Goal: Information Seeking & Learning: Ask a question

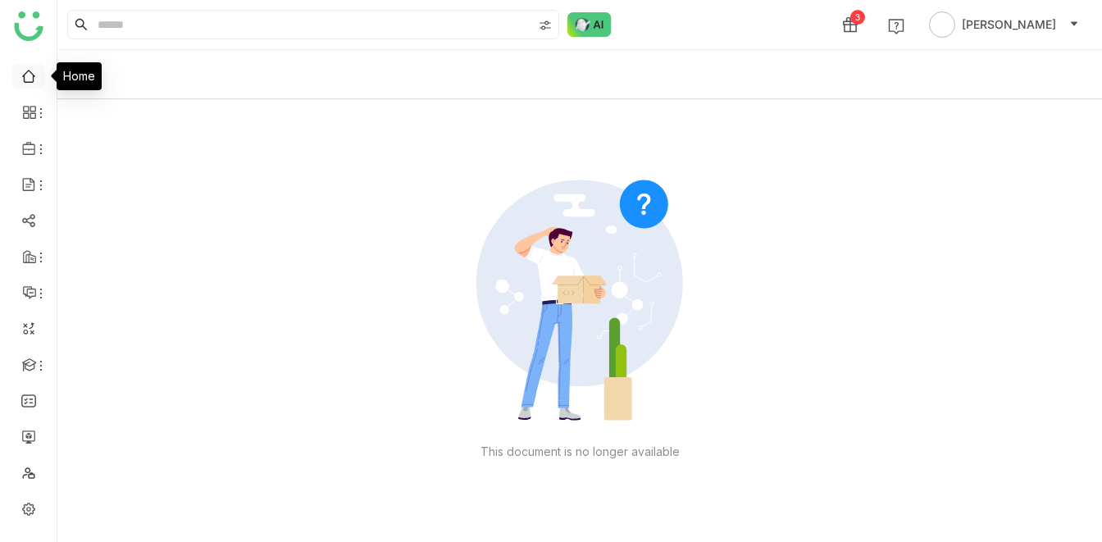
click at [26, 81] on link at bounding box center [28, 75] width 15 height 14
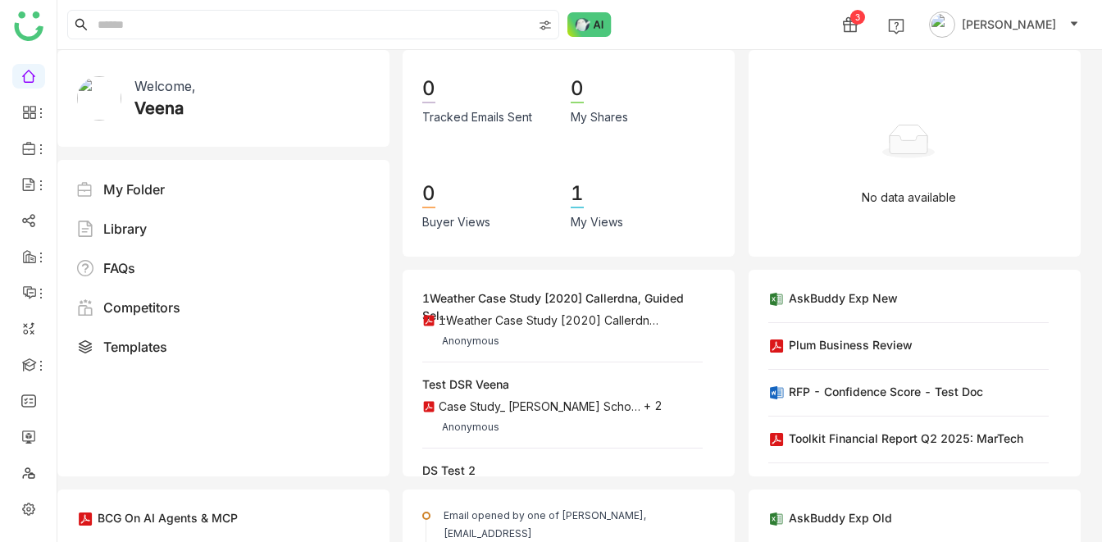
click at [760, 24] on div "3 Veena Pulicharla" at bounding box center [579, 24] width 1044 height 49
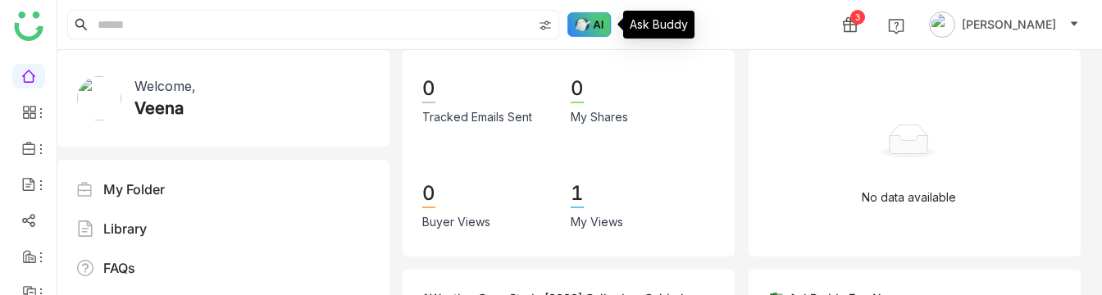
click at [595, 31] on img at bounding box center [589, 24] width 44 height 25
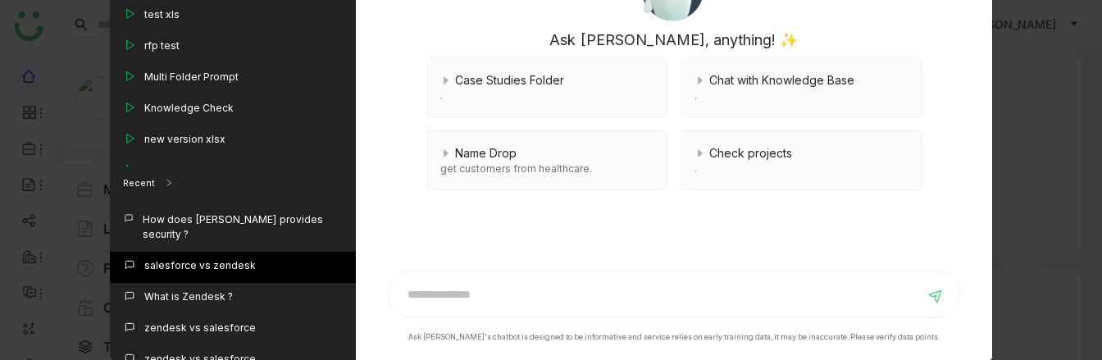
scroll to position [371, 0]
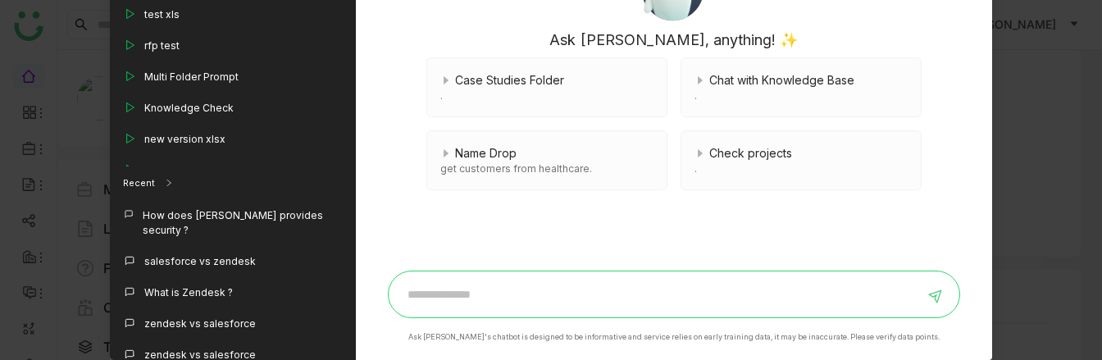
click at [454, 288] on input at bounding box center [660, 294] width 525 height 26
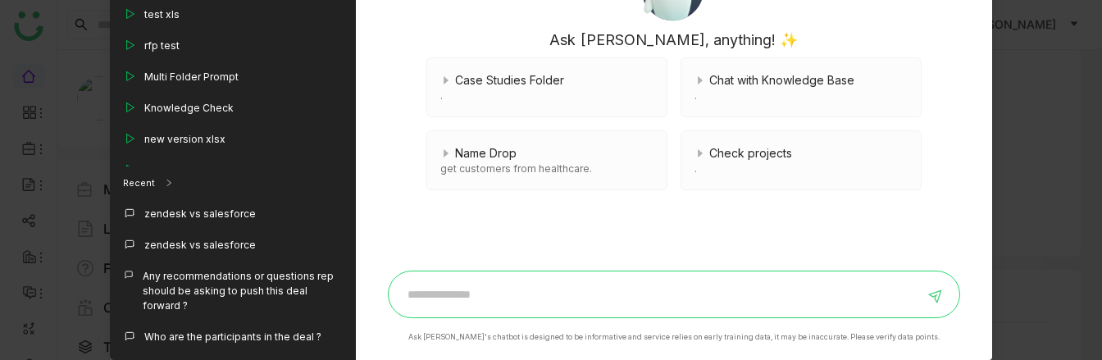
scroll to position [516, 0]
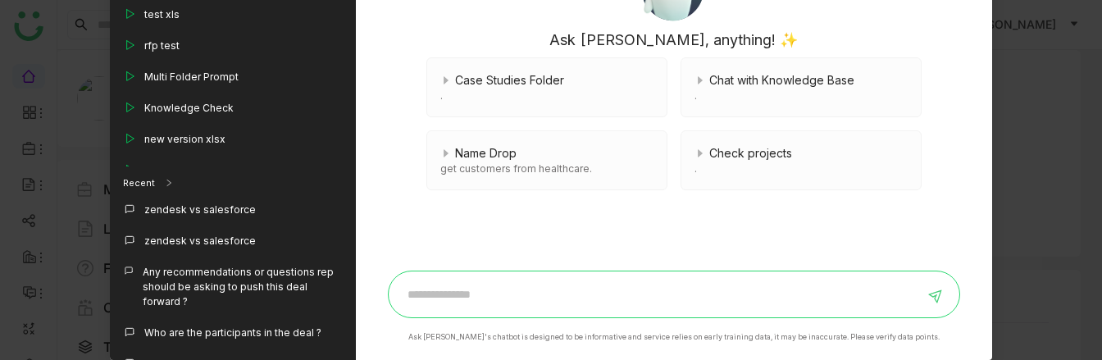
click at [434, 285] on input at bounding box center [660, 294] width 525 height 26
type input "**********"
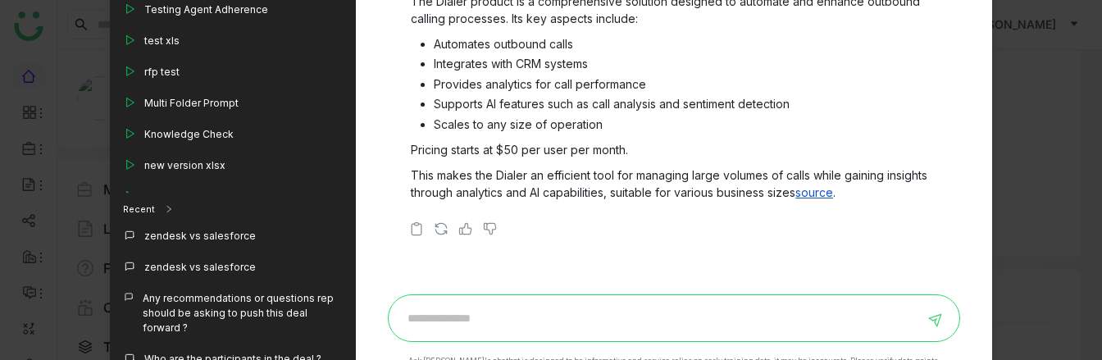
scroll to position [0, 0]
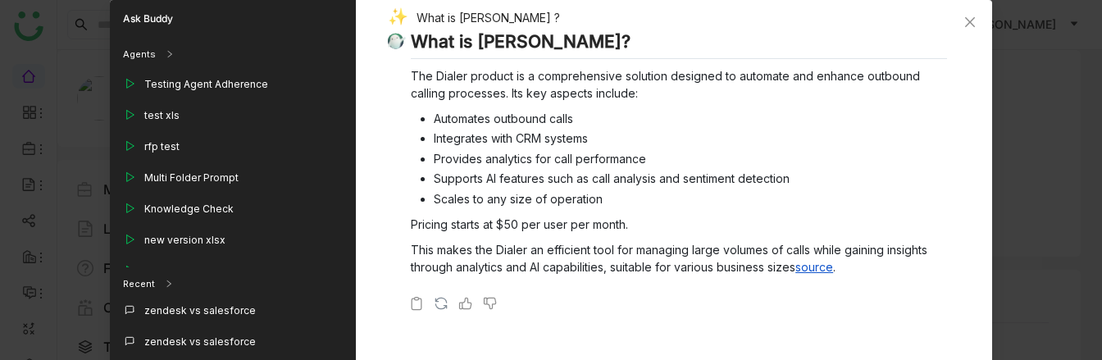
click at [451, 20] on div "What is Dialer ?" at bounding box center [667, 19] width 559 height 23
copy div "What is Dialer ?"
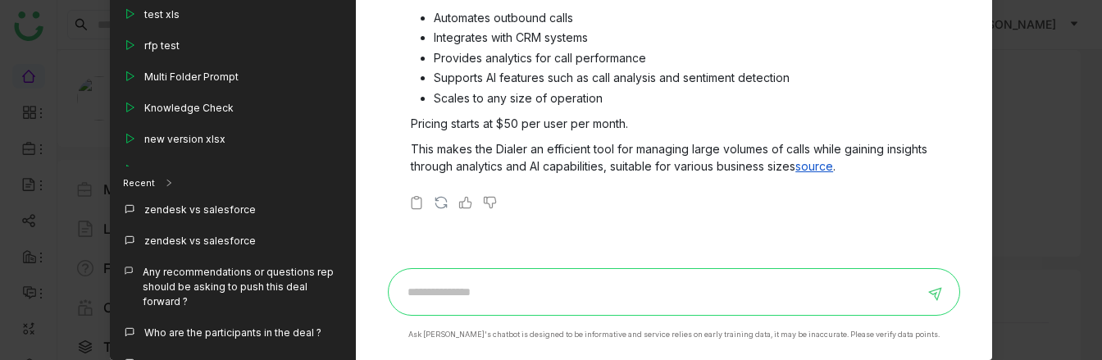
click at [411, 289] on input at bounding box center [660, 292] width 525 height 26
type input "*"
type input "**********"
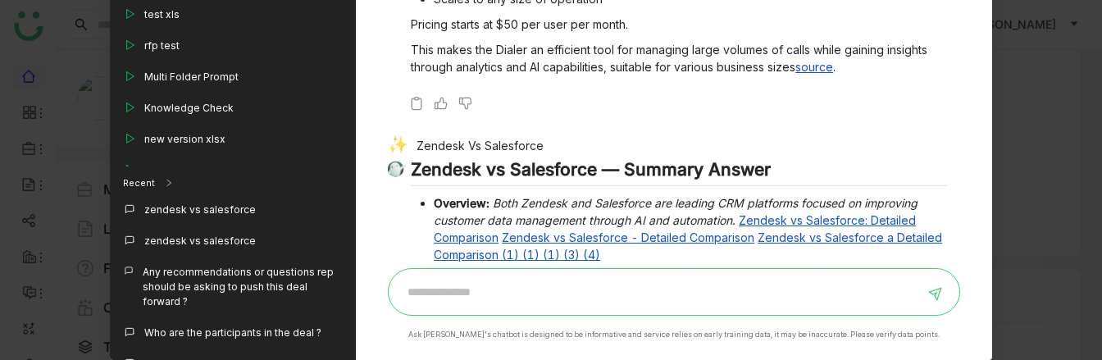
scroll to position [127, 0]
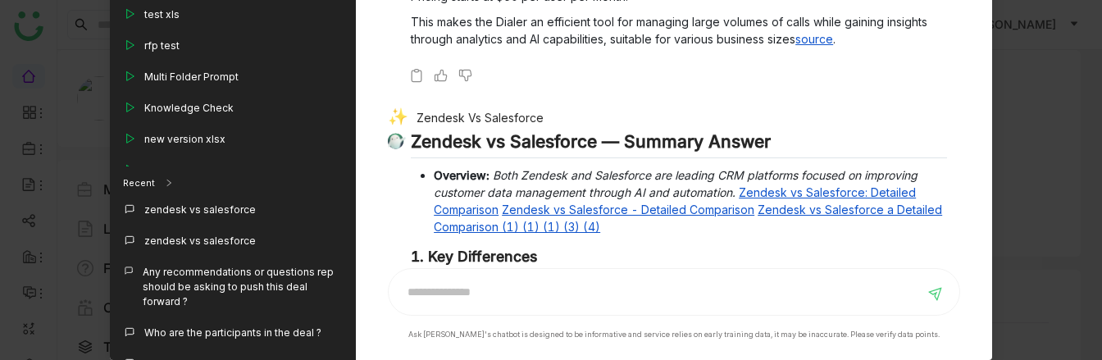
click at [461, 115] on div "Zendesk Vs Salesforce" at bounding box center [667, 119] width 559 height 23
copy div "Zendesk Vs Salesforce"
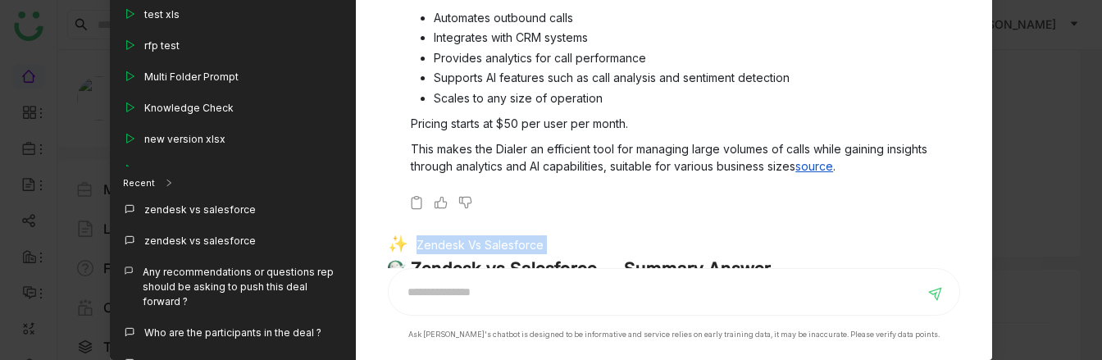
scroll to position [0, 0]
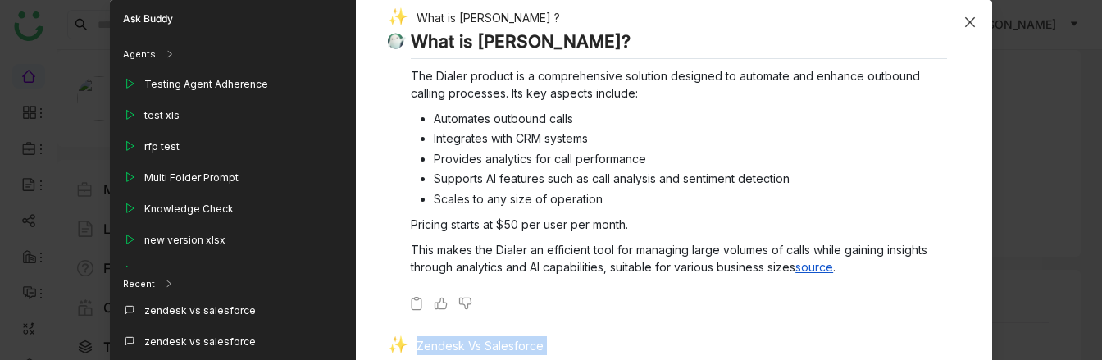
click at [966, 13] on span "Close" at bounding box center [970, 22] width 44 height 44
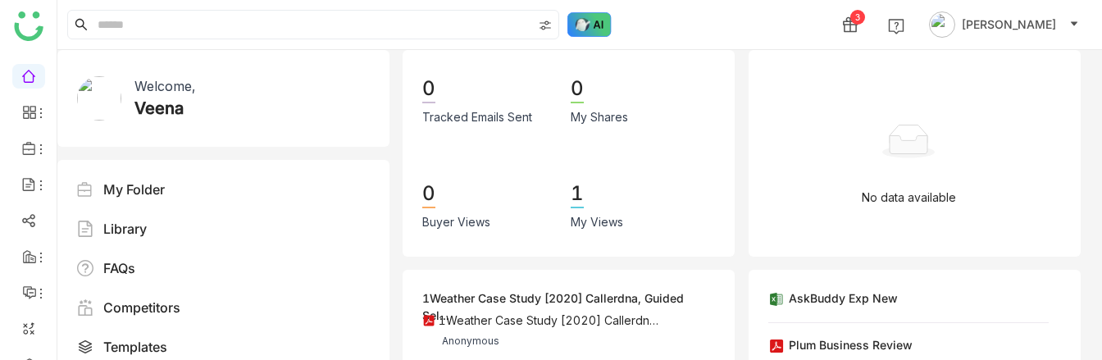
click at [598, 23] on img at bounding box center [589, 24] width 44 height 25
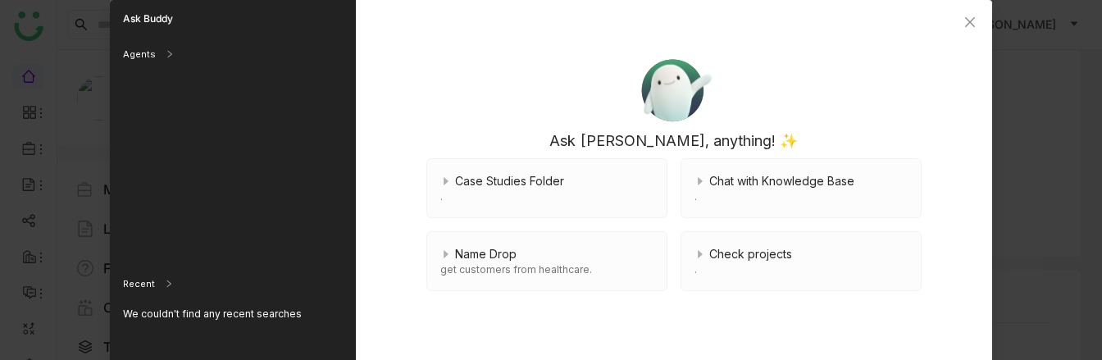
scroll to position [101, 0]
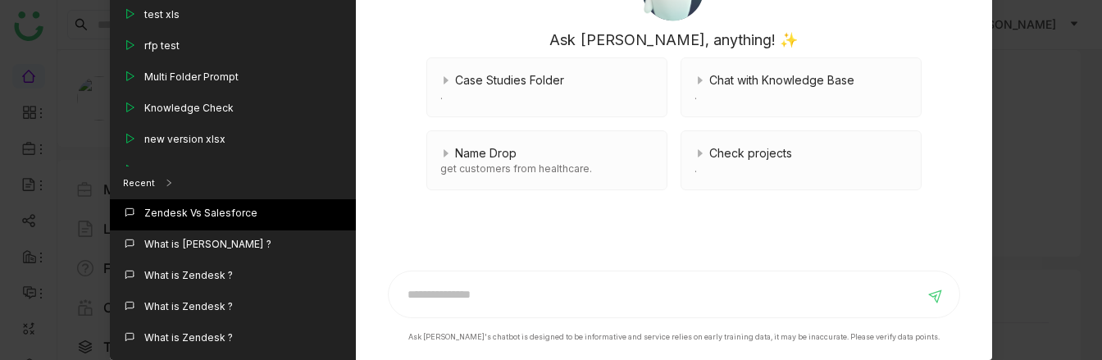
click at [214, 211] on div "Zendesk Vs Salesforce" at bounding box center [200, 213] width 113 height 15
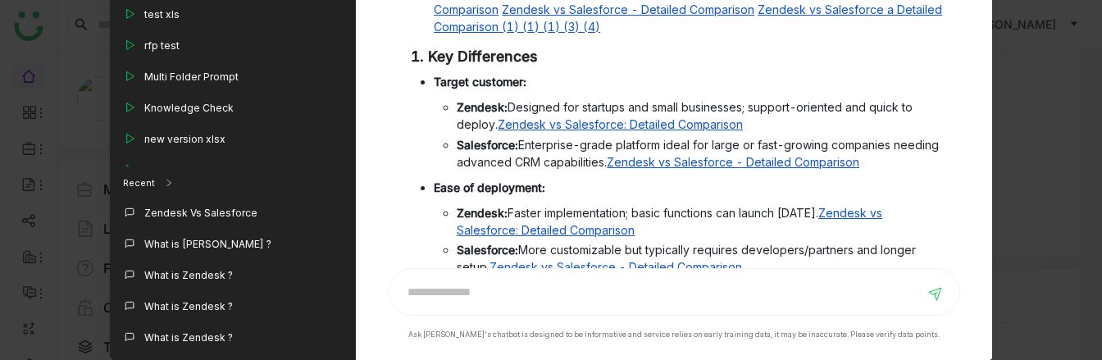
scroll to position [0, 0]
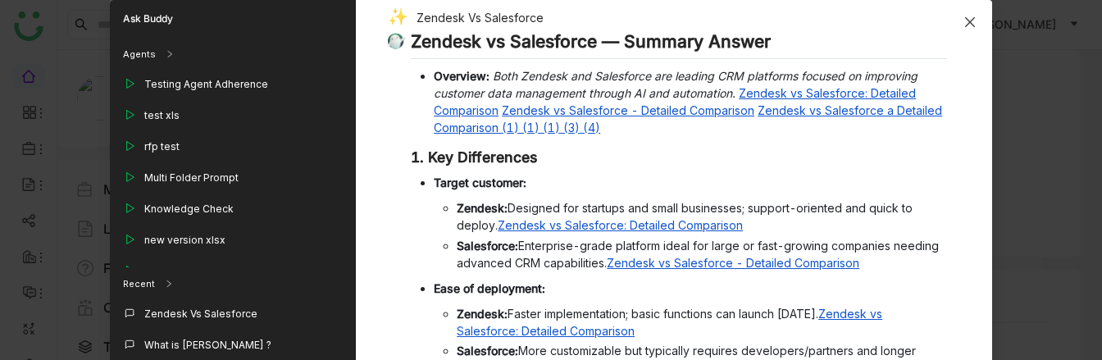
click at [971, 24] on icon "Close" at bounding box center [969, 22] width 10 height 10
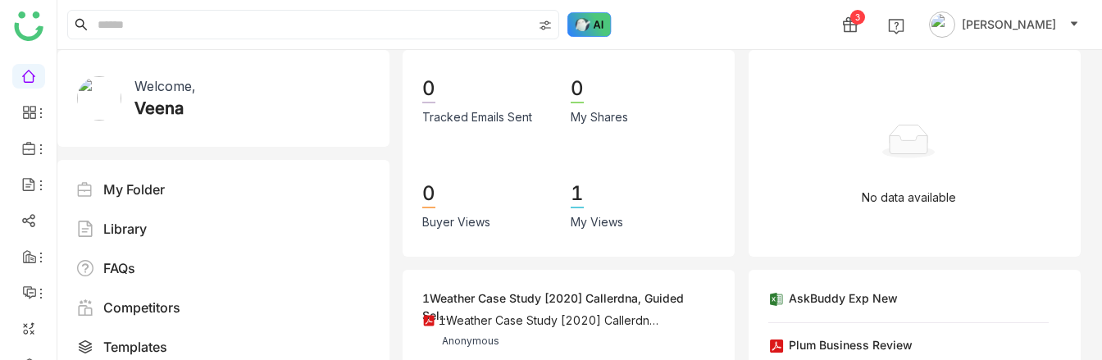
click at [593, 20] on img at bounding box center [589, 24] width 44 height 25
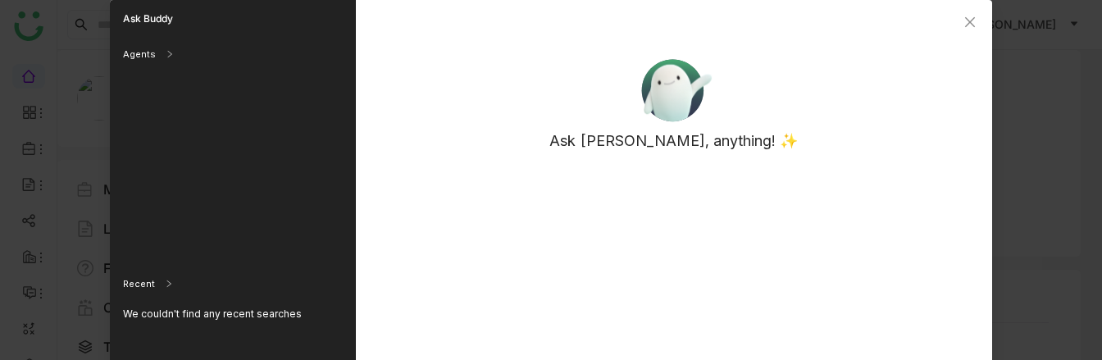
scroll to position [101, 0]
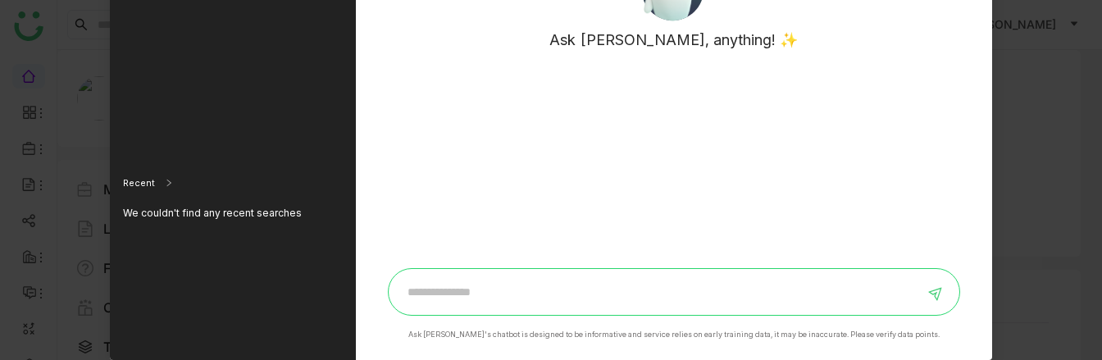
click at [440, 282] on input at bounding box center [660, 292] width 525 height 26
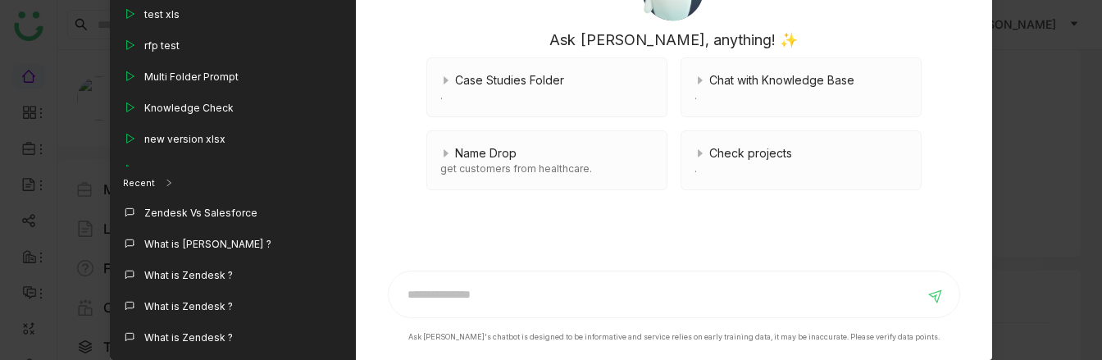
click at [398, 306] on div at bounding box center [674, 295] width 572 height 48
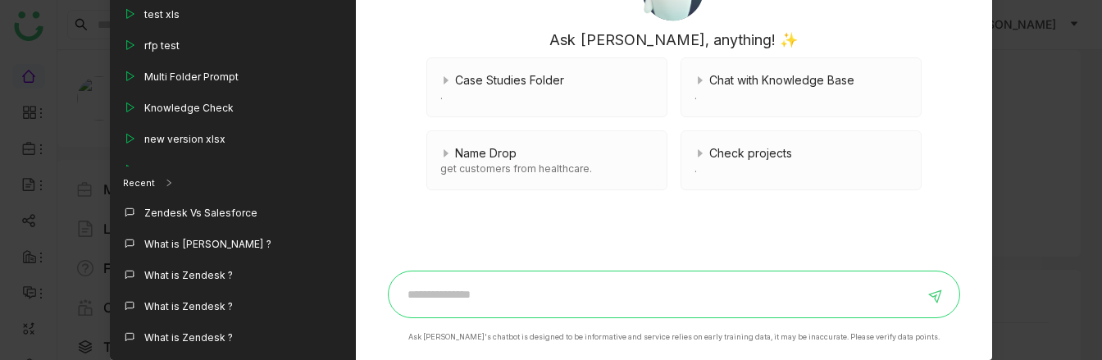
click at [416, 301] on input at bounding box center [660, 294] width 525 height 26
type input "**********"
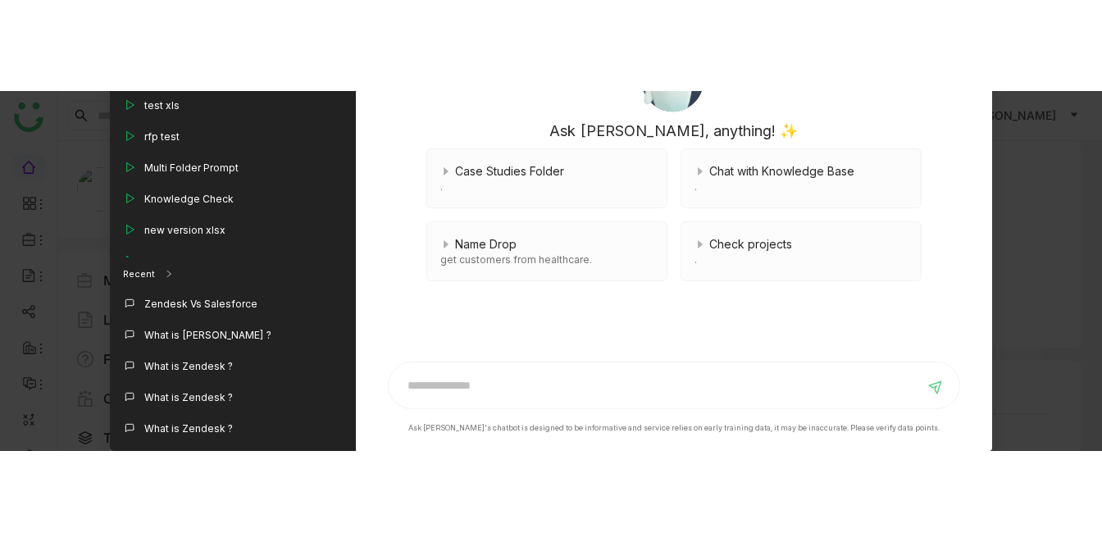
scroll to position [0, 0]
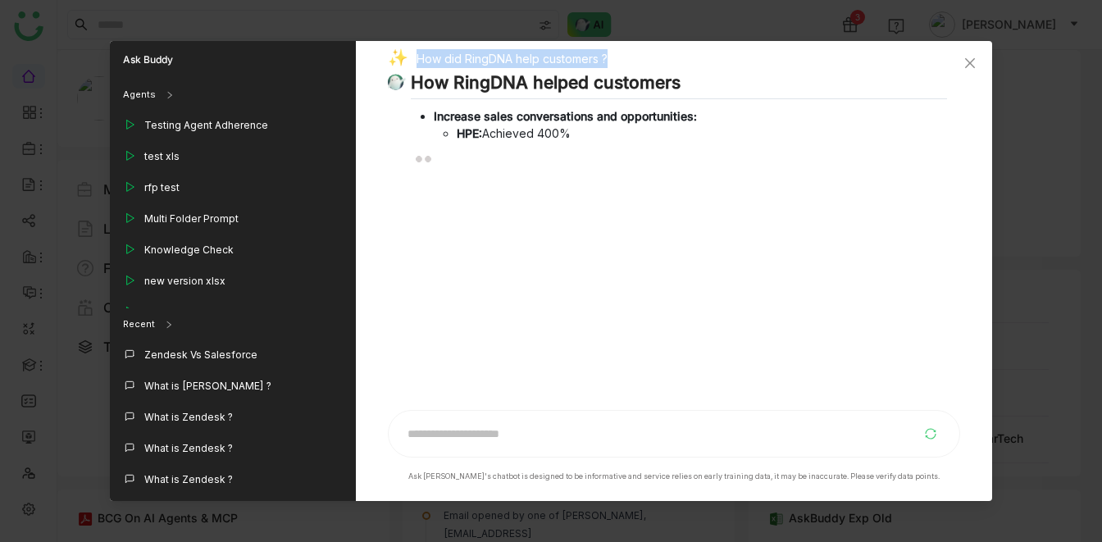
drag, startPoint x: 412, startPoint y: 60, endPoint x: 605, endPoint y: 56, distance: 192.7
click at [605, 56] on div "How did RingDNA help customers ?" at bounding box center [667, 60] width 559 height 23
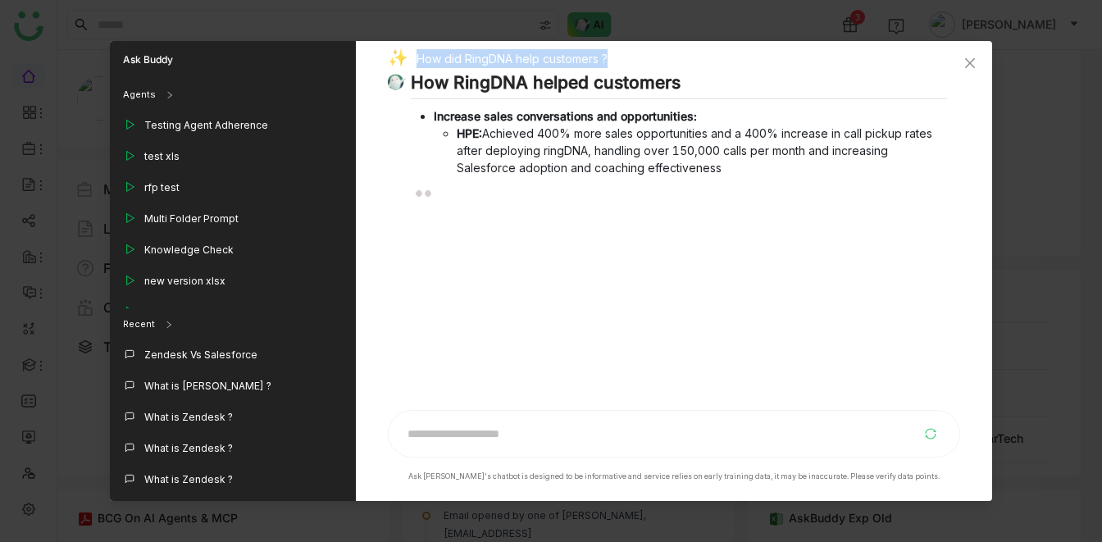
copy div "How did RingDNA help customers ?"
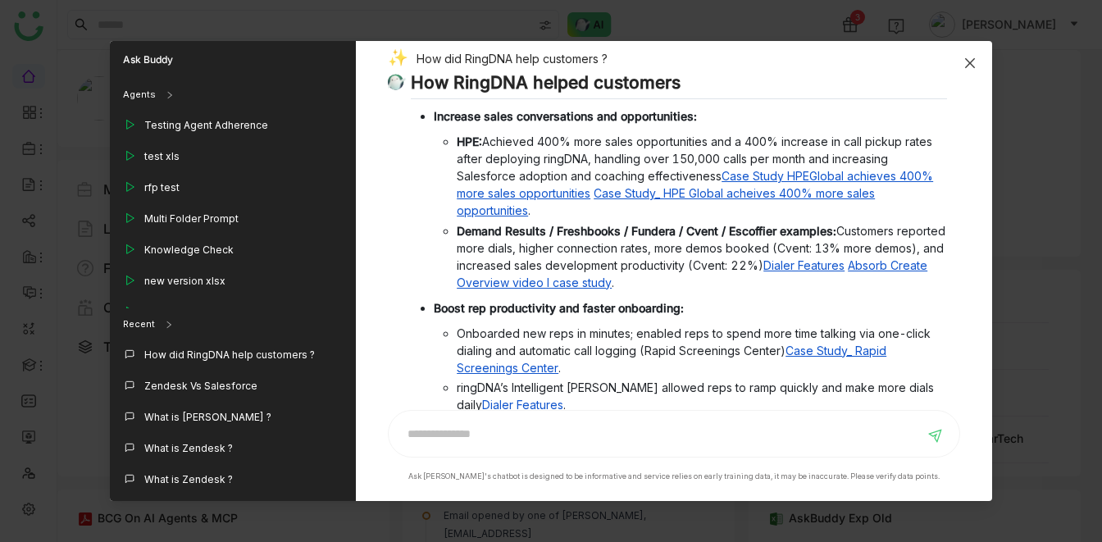
click at [966, 61] on icon "Close" at bounding box center [969, 63] width 13 height 13
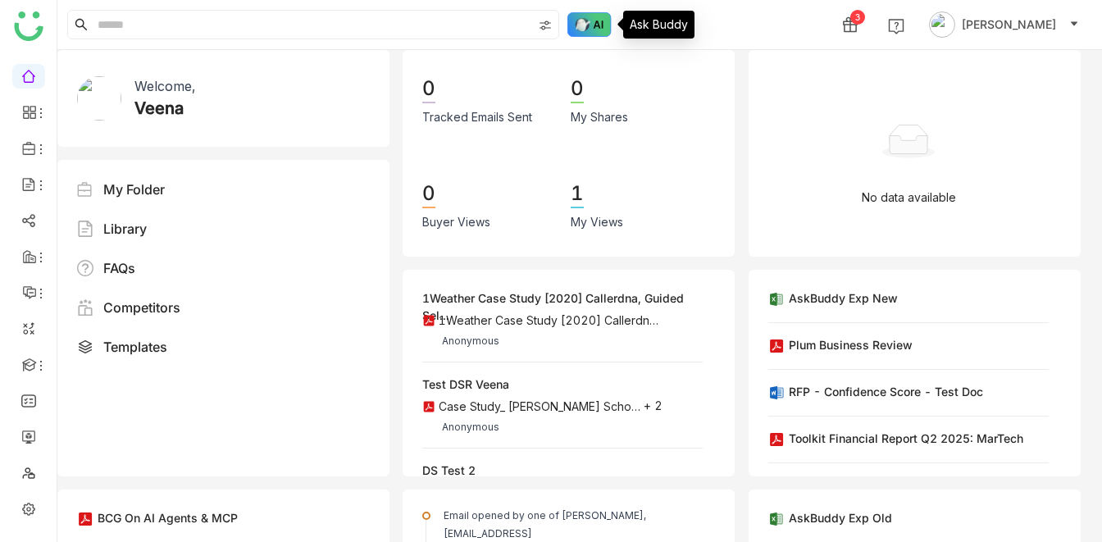
click at [584, 24] on img at bounding box center [589, 24] width 44 height 25
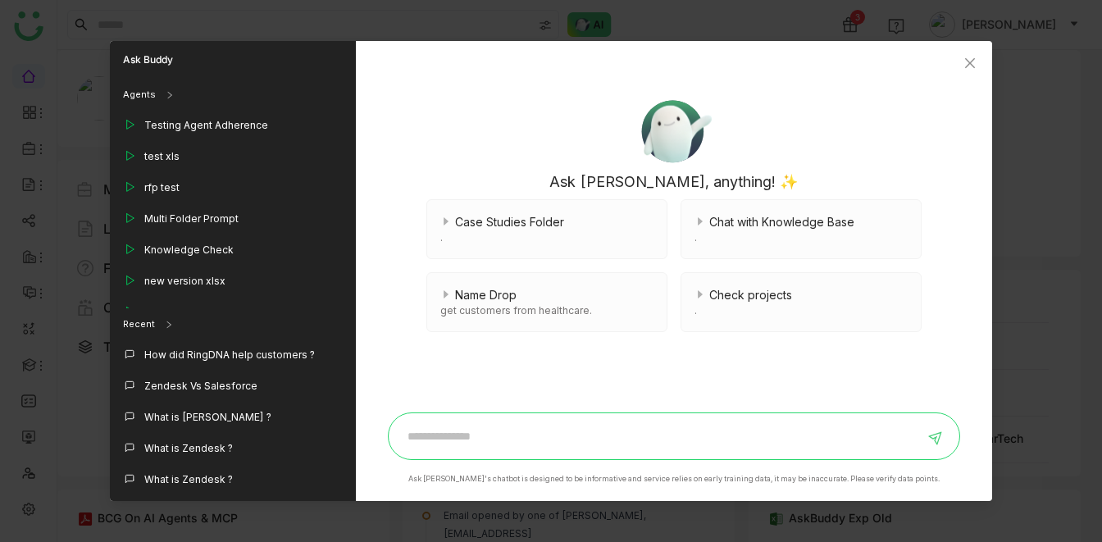
click at [428, 431] on input at bounding box center [660, 436] width 525 height 26
type input "**********"
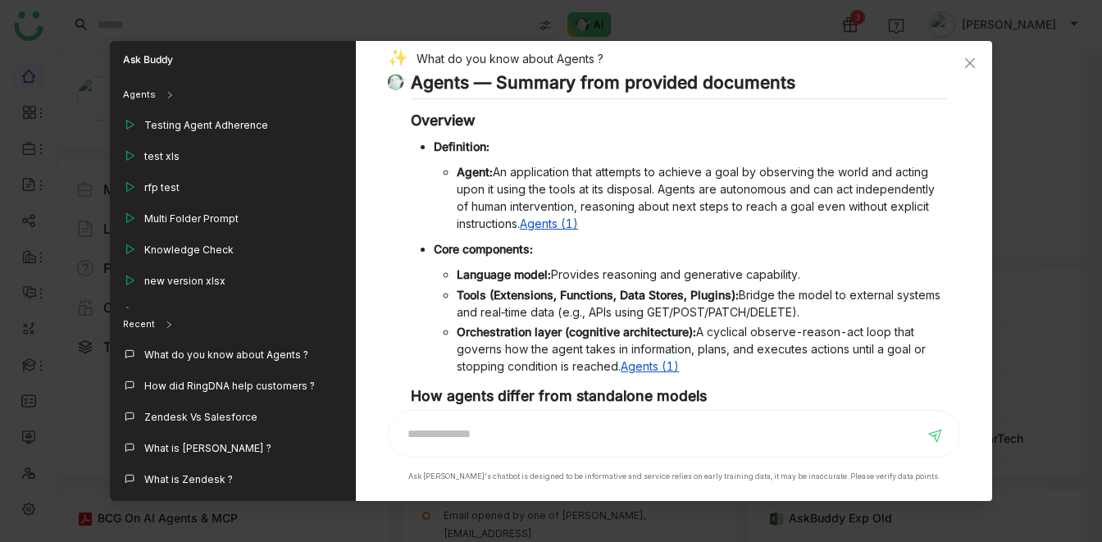
click at [431, 57] on div "What do you know about Agents ?" at bounding box center [667, 60] width 559 height 23
copy div "What do you know about Agents ?"
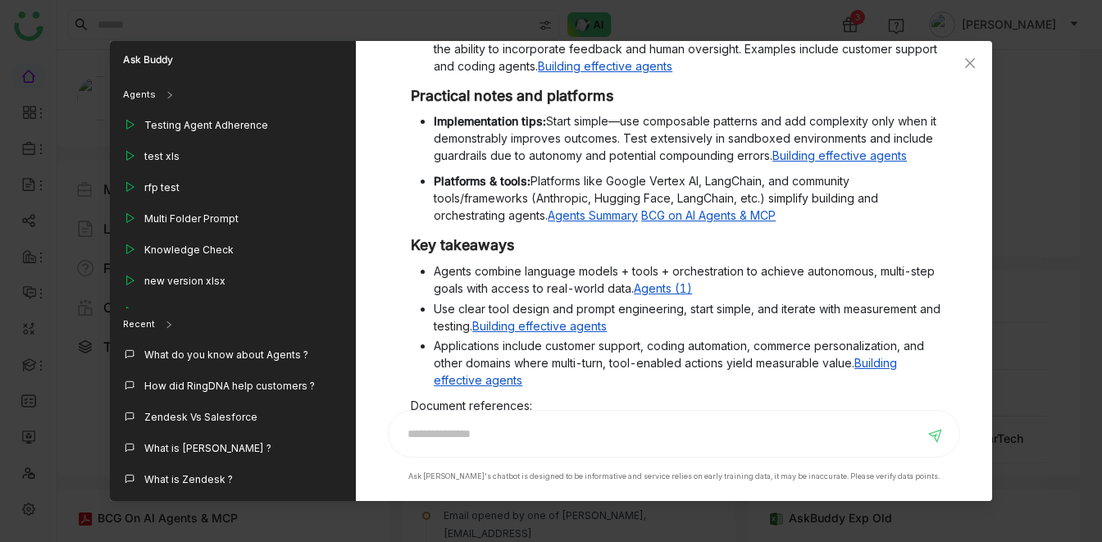
scroll to position [1074, 0]
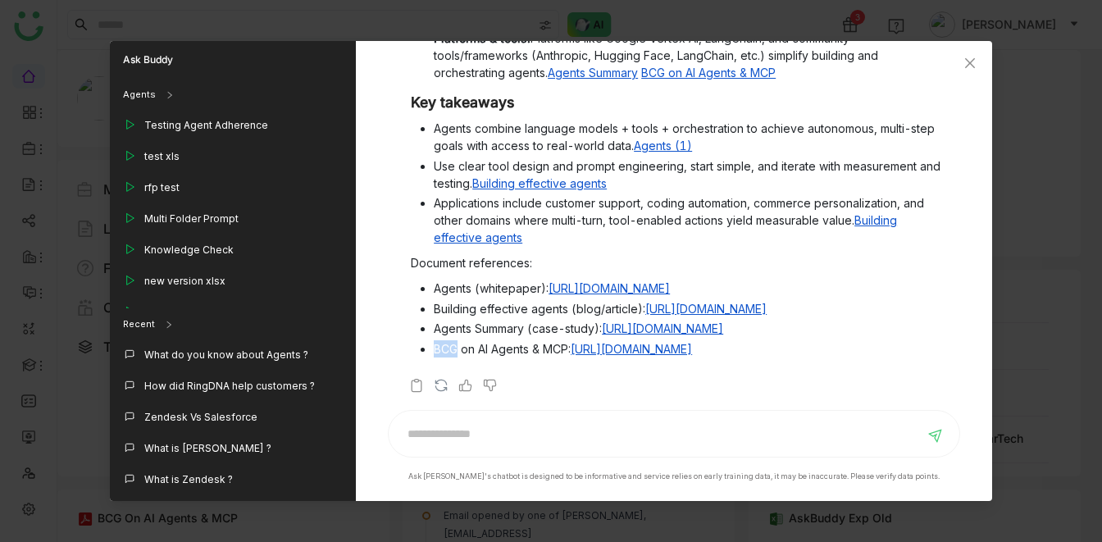
drag, startPoint x: 434, startPoint y: 331, endPoint x: 459, endPoint y: 330, distance: 25.5
click at [459, 340] on li "BCG on AI Agents & MCP: https://gdemo-ds.gtmdev.xyz//viewer/68c2c0076ea78236035…" at bounding box center [690, 348] width 513 height 17
copy li "BCG"
click at [439, 340] on li "BCG on AI Agents & MCP: https://gdemo-ds.gtmdev.xyz//viewer/68c2c0076ea78236035…" at bounding box center [690, 348] width 513 height 17
drag, startPoint x: 436, startPoint y: 334, endPoint x: 530, endPoint y: 334, distance: 94.3
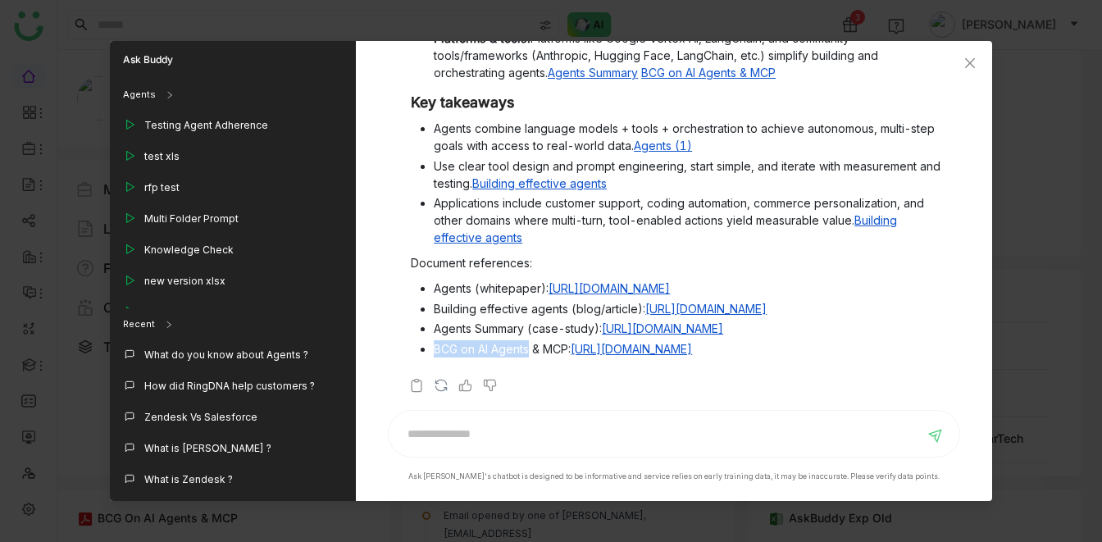
click at [530, 340] on li "BCG on AI Agents & MCP: https://gdemo-ds.gtmdev.xyz//viewer/68c2c0076ea78236035…" at bounding box center [690, 348] width 513 height 17
copy li "BCG on AI Agents"
click at [530, 340] on li "BCG on AI Agents & MCP: https://gdemo-ds.gtmdev.xyz//viewer/68c2c0076ea78236035…" at bounding box center [690, 348] width 513 height 17
click at [974, 60] on icon "Close" at bounding box center [969, 63] width 13 height 13
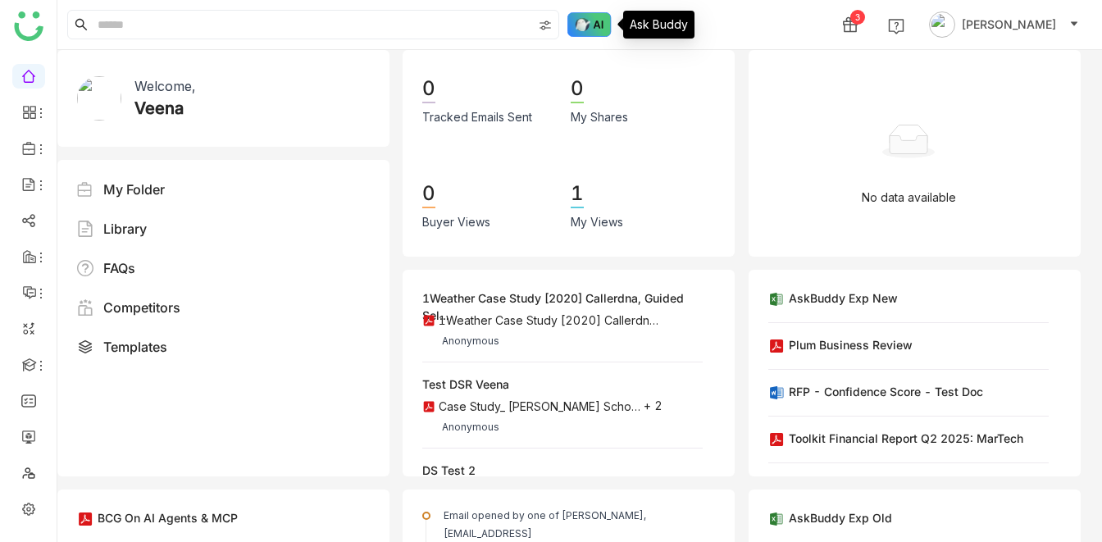
click at [587, 18] on img at bounding box center [589, 24] width 44 height 25
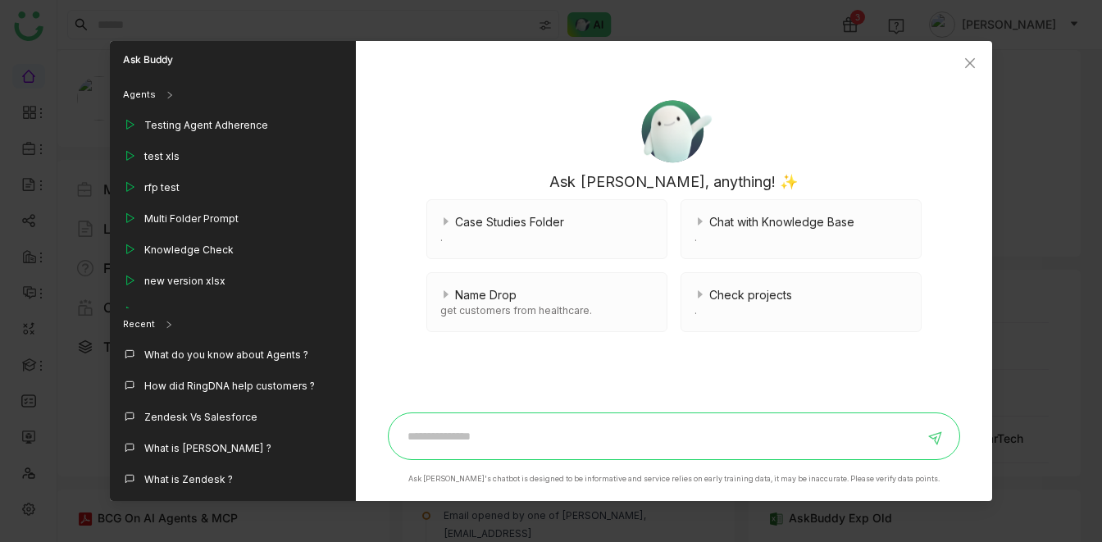
click at [411, 430] on input at bounding box center [660, 436] width 525 height 26
paste input "**********"
type input "**********"
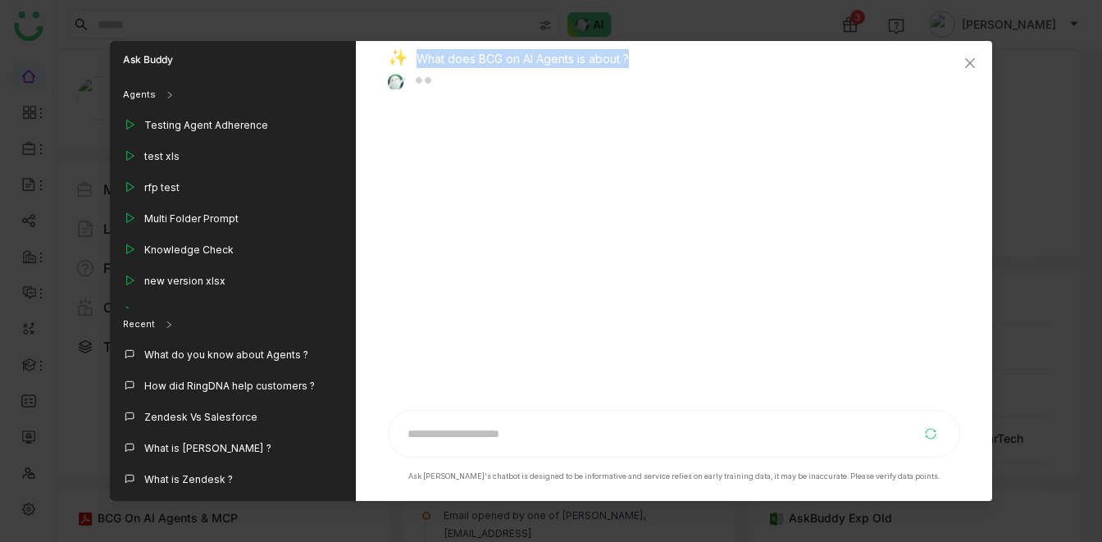
drag, startPoint x: 412, startPoint y: 57, endPoint x: 635, endPoint y: 64, distance: 223.1
click at [635, 64] on div "What does BCG on AI Agents is about ?" at bounding box center [667, 60] width 559 height 23
copy div "What does BCG on AI Agents is about ?"
click at [971, 54] on span "Close" at bounding box center [970, 63] width 44 height 44
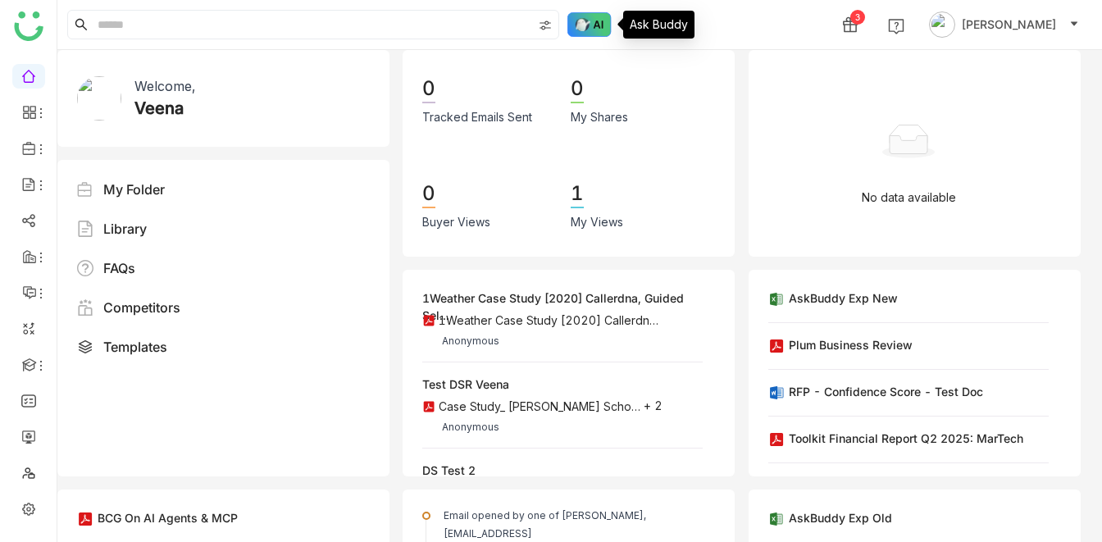
click at [608, 21] on img at bounding box center [589, 24] width 44 height 25
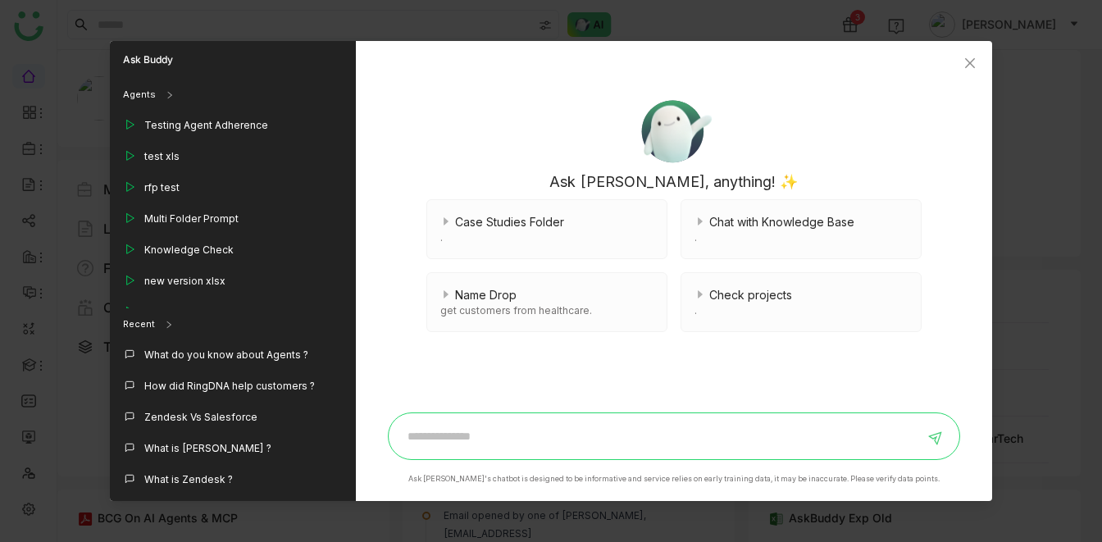
click at [435, 429] on input at bounding box center [660, 436] width 525 height 26
paste input "**********"
click at [454, 434] on input "**********" at bounding box center [660, 436] width 525 height 26
type input "**********"
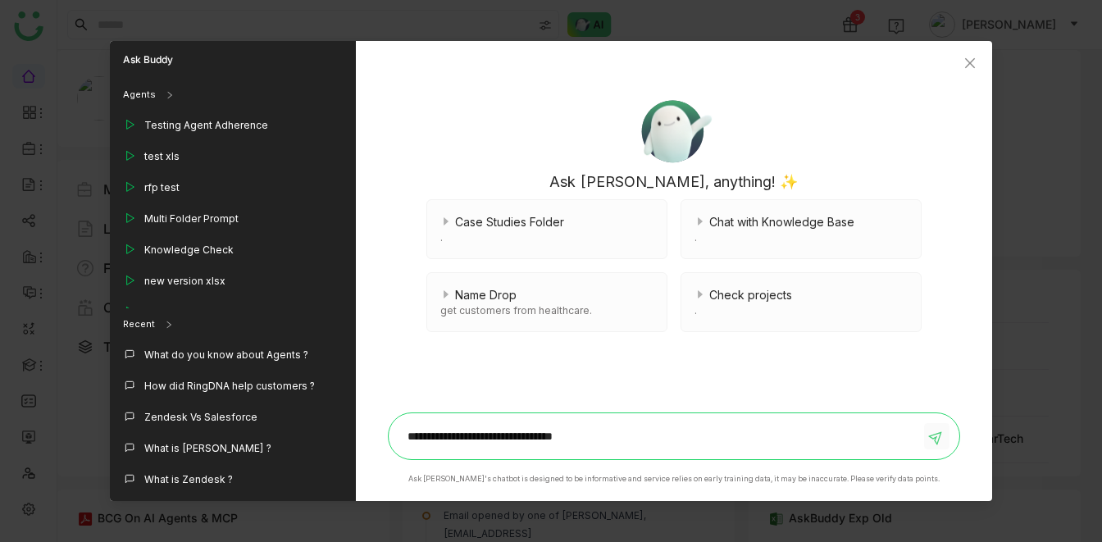
click at [931, 430] on span at bounding box center [937, 436] width 24 height 13
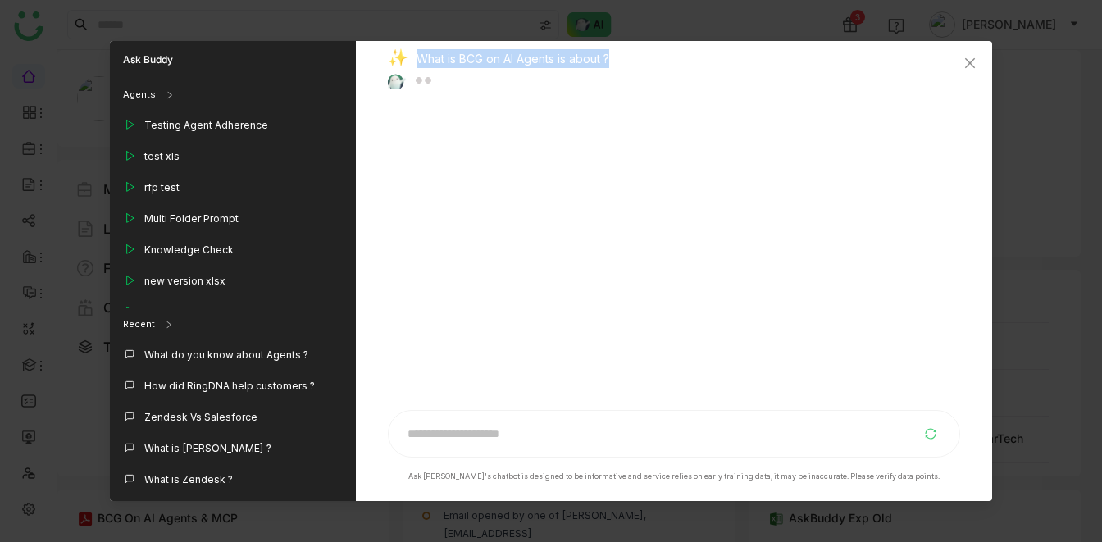
drag, startPoint x: 415, startPoint y: 57, endPoint x: 630, endPoint y: 66, distance: 215.7
click at [630, 66] on div "What is BCG on AI Agents is about ?" at bounding box center [667, 60] width 559 height 23
copy div "What is BCG on AI Agents is about ?"
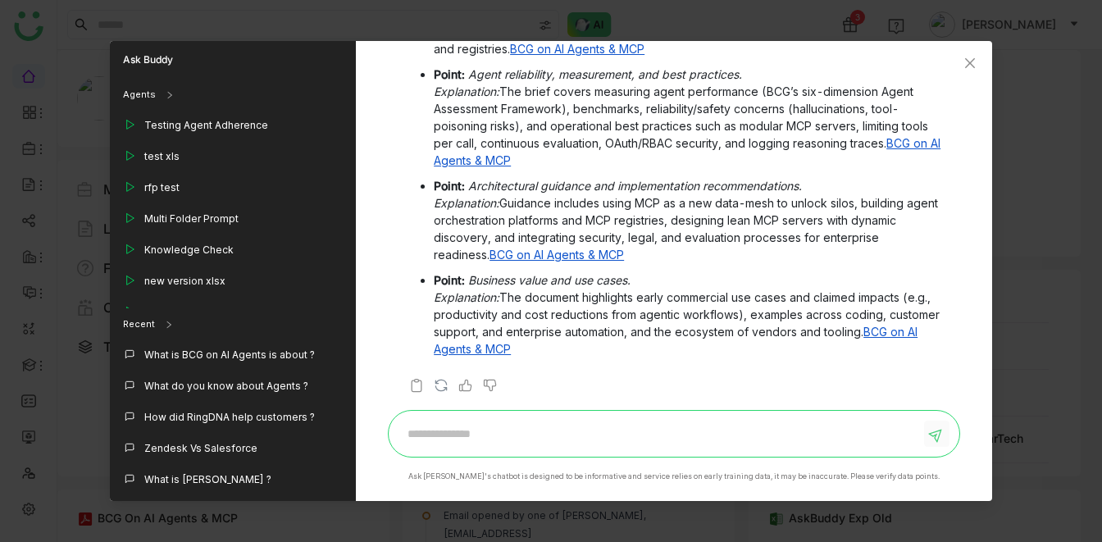
scroll to position [0, 0]
